Goal: Use online tool/utility: Utilize a website feature to perform a specific function

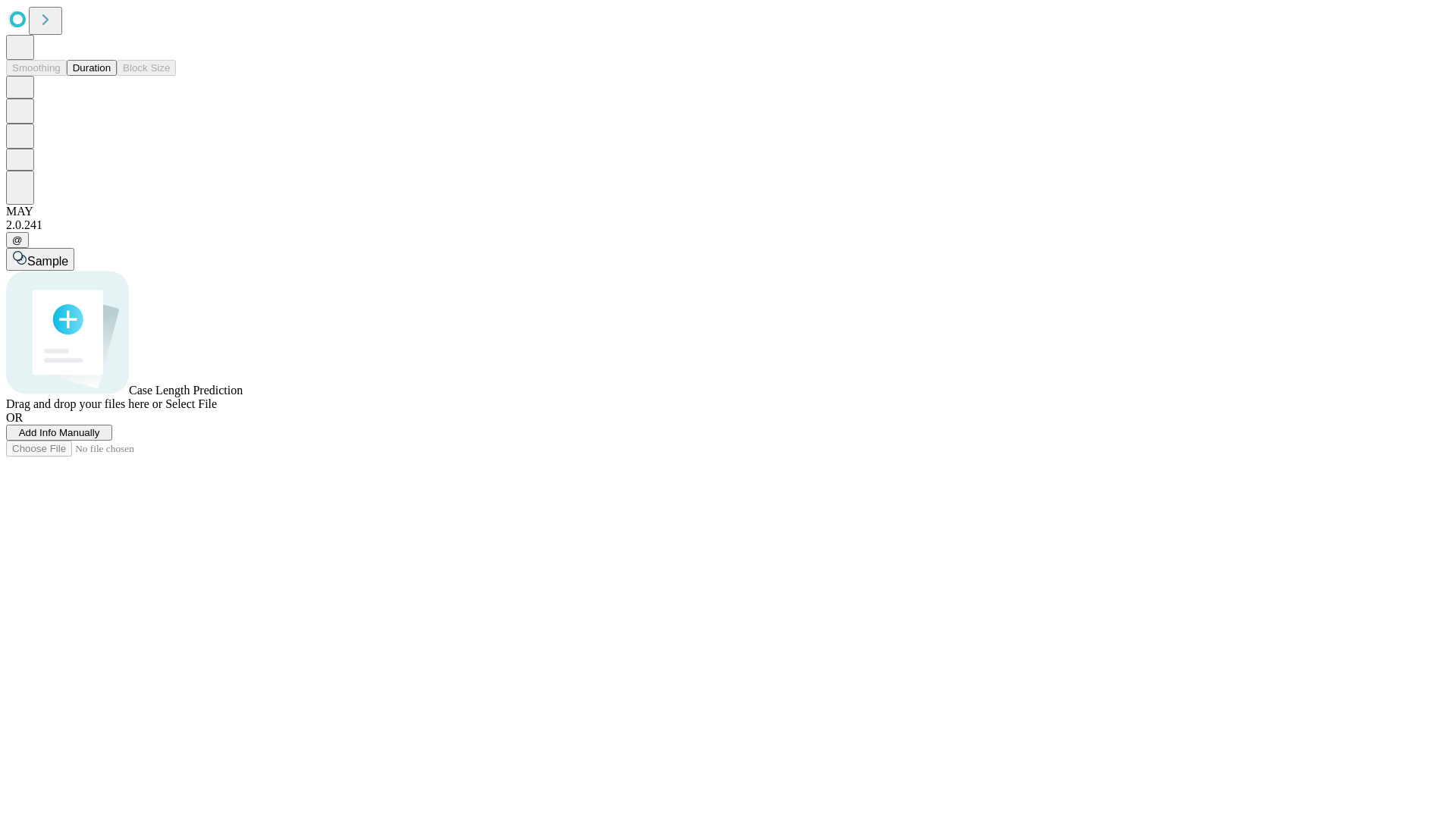
click at [111, 76] on button "Duration" at bounding box center [92, 68] width 50 height 16
click at [68, 255] on span "Sample" at bounding box center [47, 261] width 41 height 13
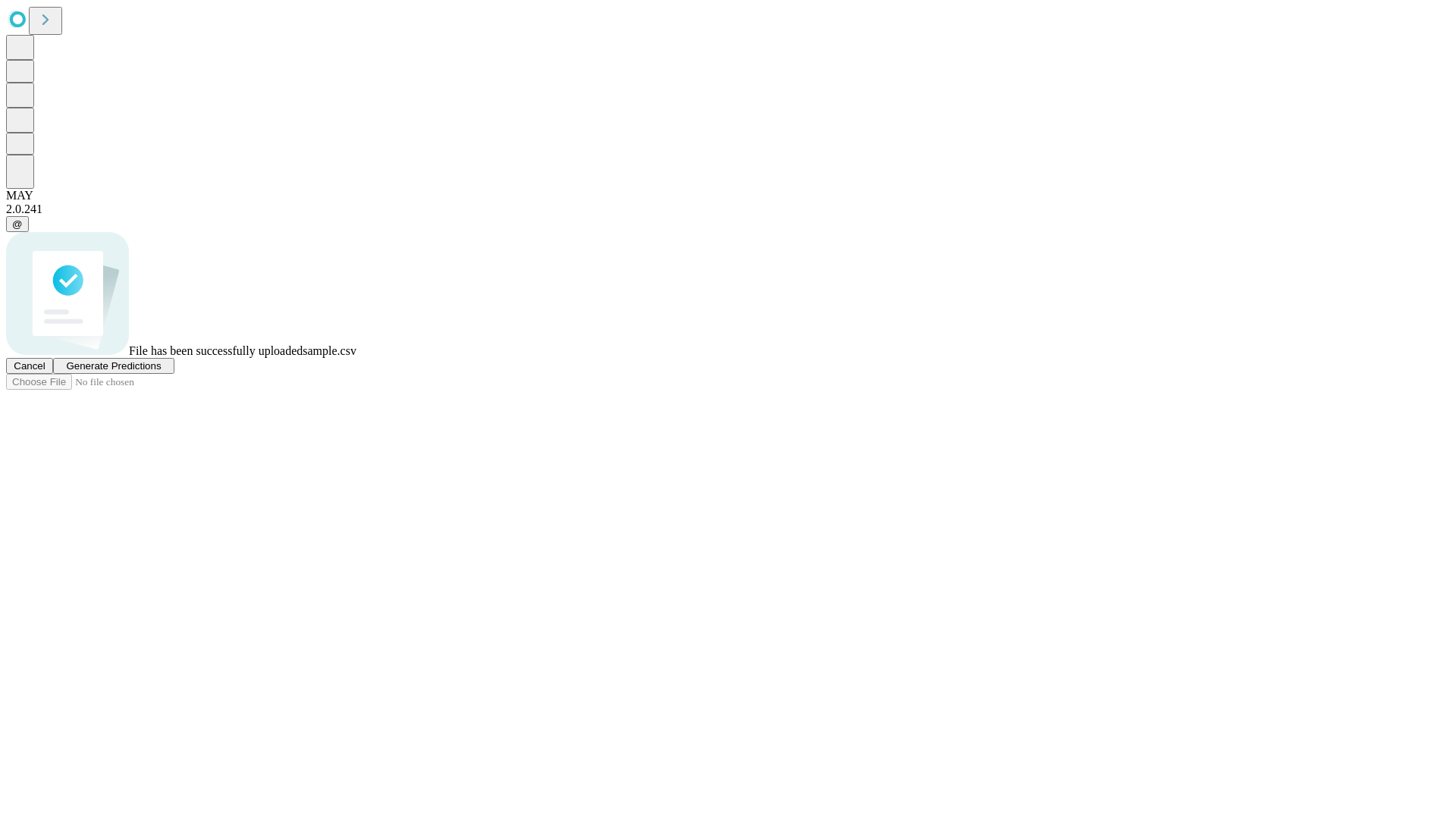
click at [161, 372] on span "Generate Predictions" at bounding box center [113, 366] width 95 height 11
